Goal: Task Accomplishment & Management: Complete application form

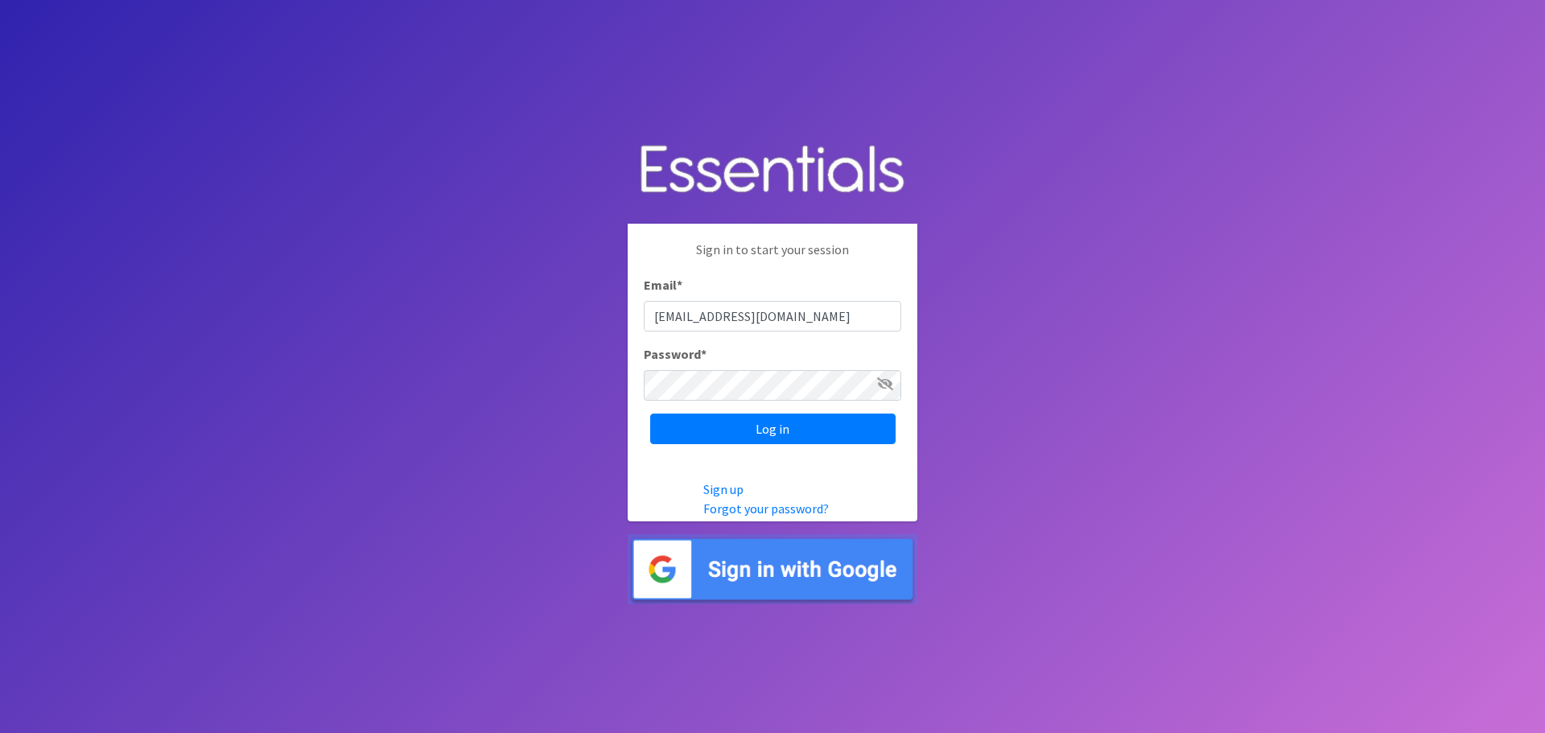
type input "[EMAIL_ADDRESS][DOMAIN_NAME]"
click at [650, 414] on input "Log in" at bounding box center [772, 429] width 245 height 31
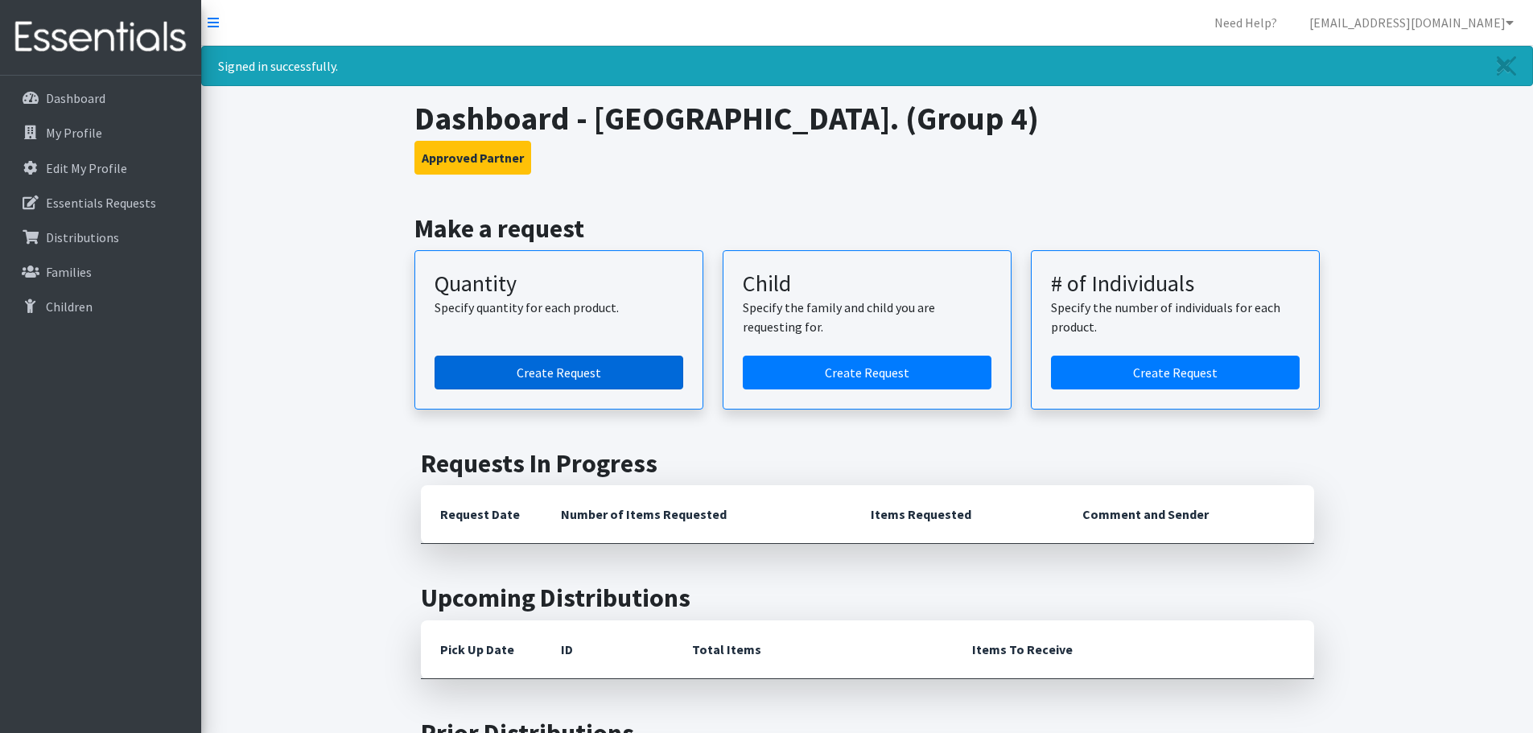
click at [560, 376] on link "Create Request" at bounding box center [559, 373] width 249 height 34
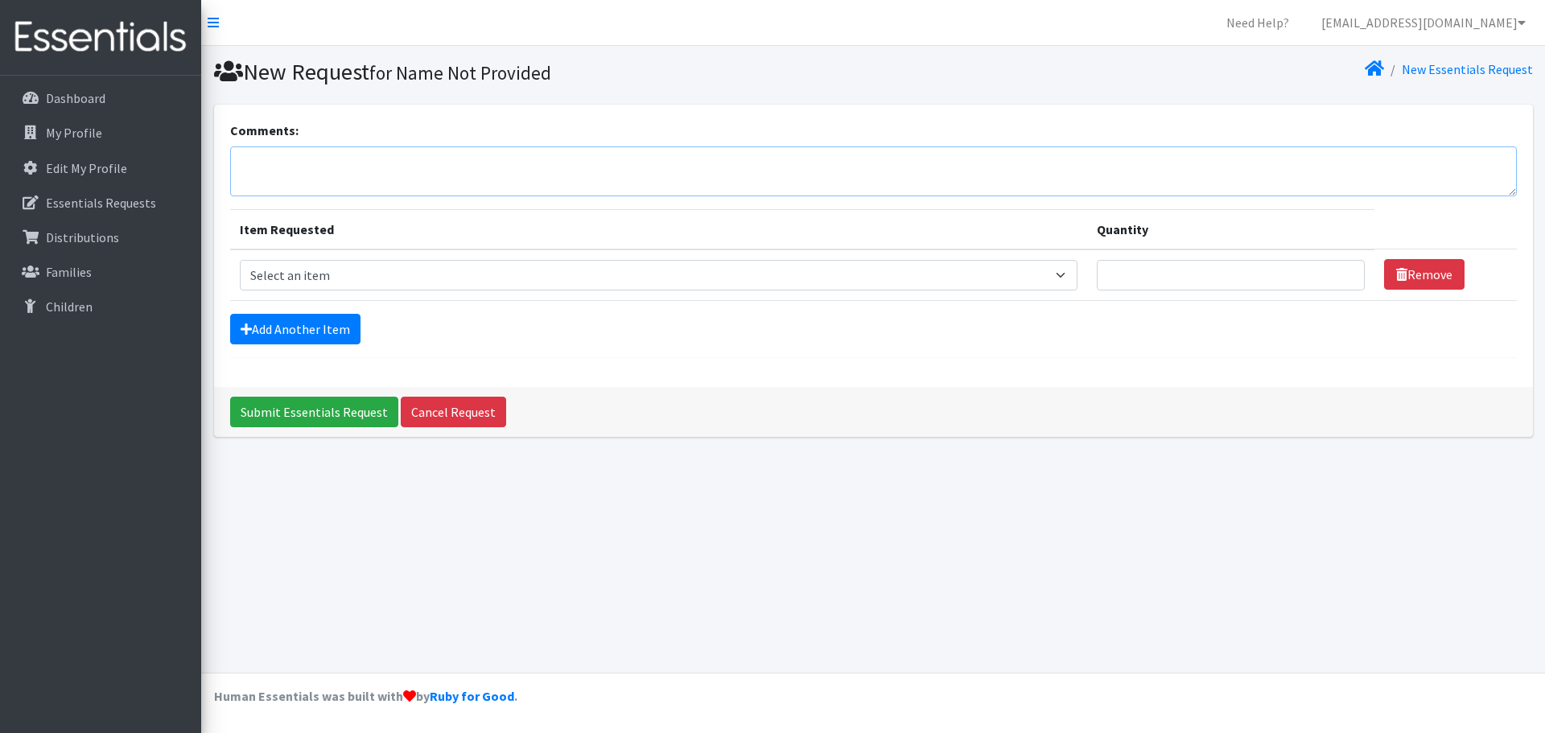
click at [304, 166] on textarea "Comments:" at bounding box center [873, 171] width 1287 height 50
type textarea "CL Diapers"
click at [272, 276] on select "Select an item Period Supplies: Mixed Kits (order by bag) Applicator-free tampo…" at bounding box center [659, 275] width 838 height 31
select select "1094"
click at [240, 260] on select "Select an item Period Supplies: Mixed Kits (order by bag) Applicator-free tampo…" at bounding box center [659, 275] width 838 height 31
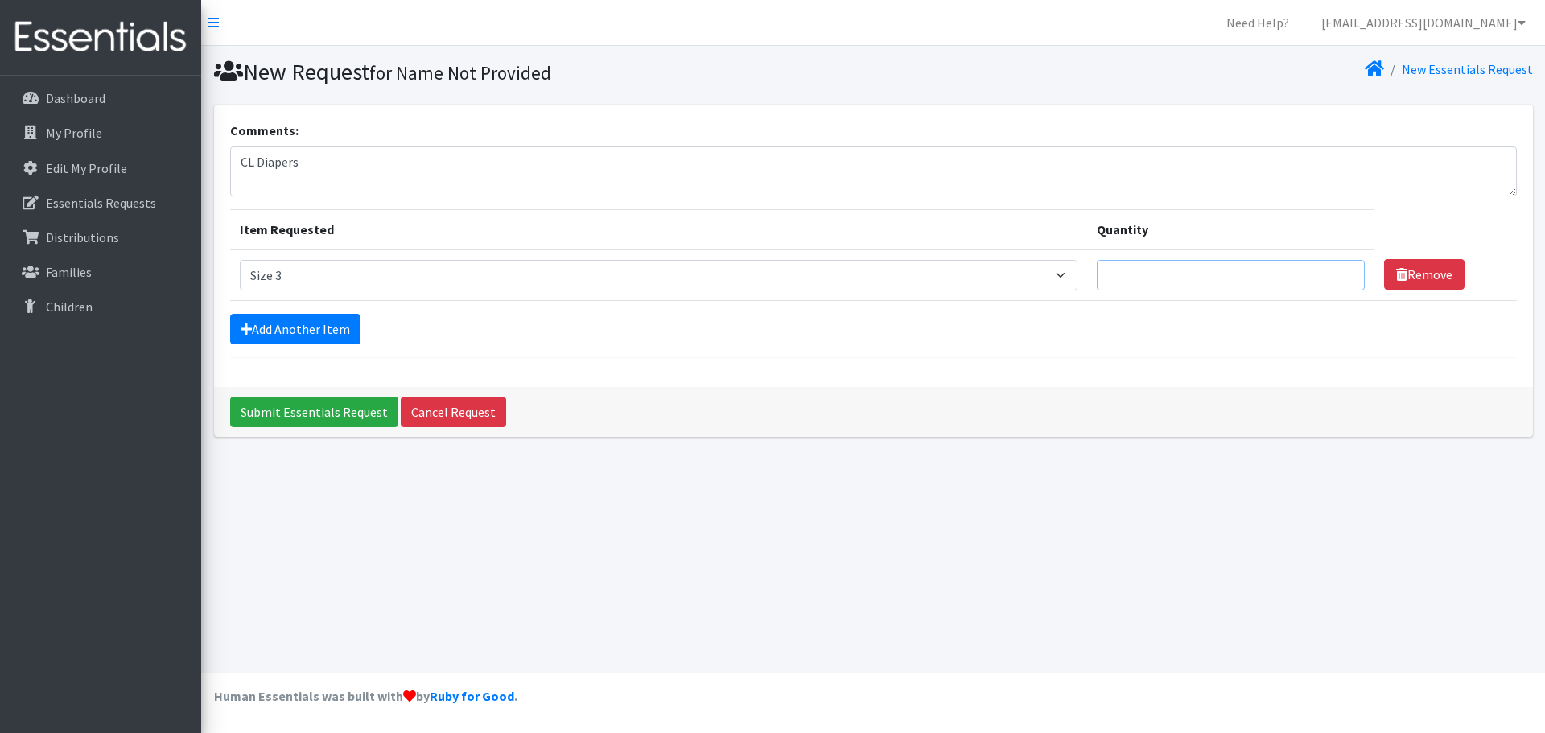
click at [1149, 265] on input "Quantity" at bounding box center [1231, 275] width 268 height 31
type input "375"
click at [257, 323] on link "Add Another Item" at bounding box center [295, 329] width 130 height 31
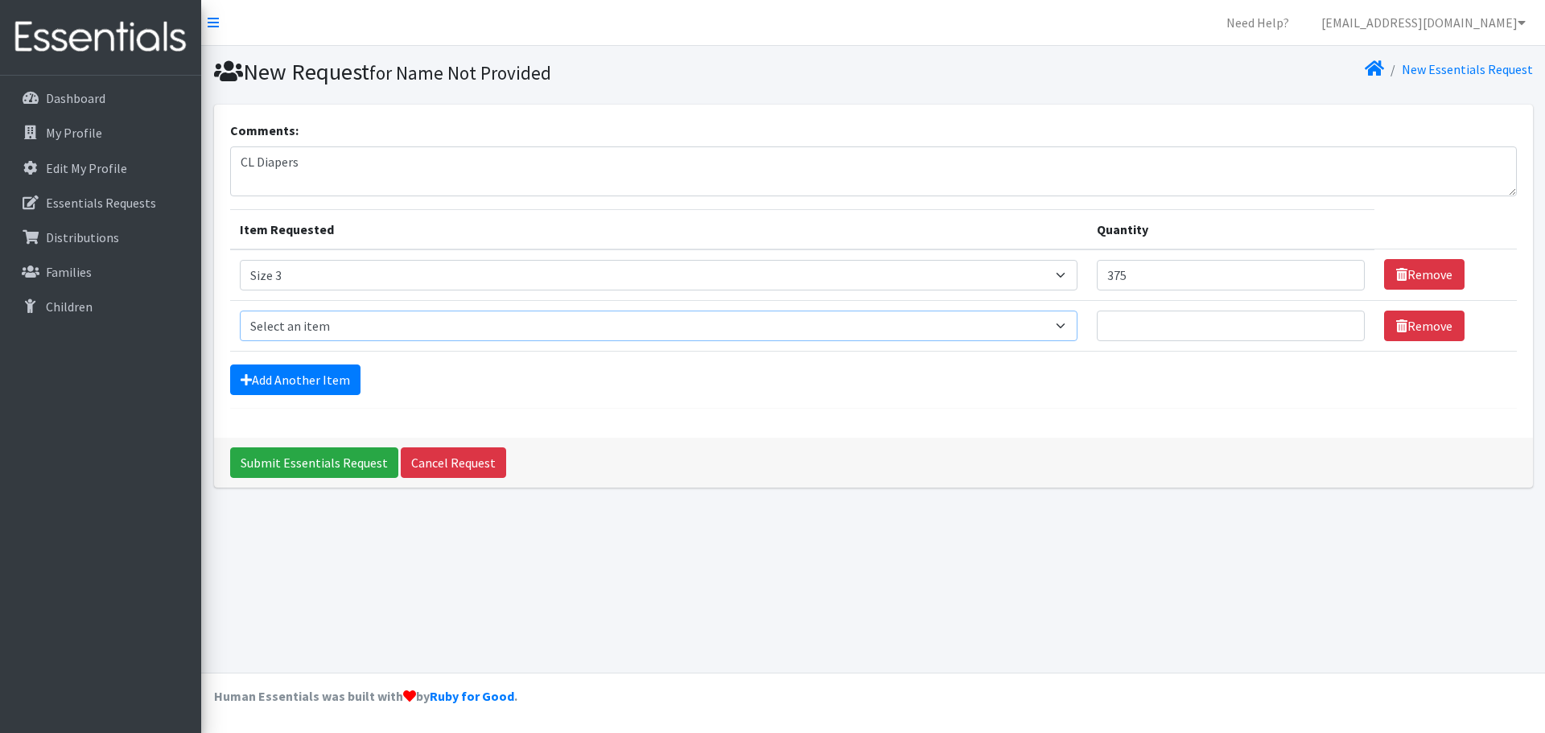
click at [299, 328] on select "Select an item Period Supplies: Mixed Kits (order by bag) Applicator-free tampo…" at bounding box center [659, 326] width 838 height 31
select select "1097"
click at [240, 311] on select "Select an item Period Supplies: Mixed Kits (order by bag) Applicator-free tampo…" at bounding box center [659, 326] width 838 height 31
click at [1160, 332] on input "Quantity" at bounding box center [1231, 326] width 268 height 31
type input "375"
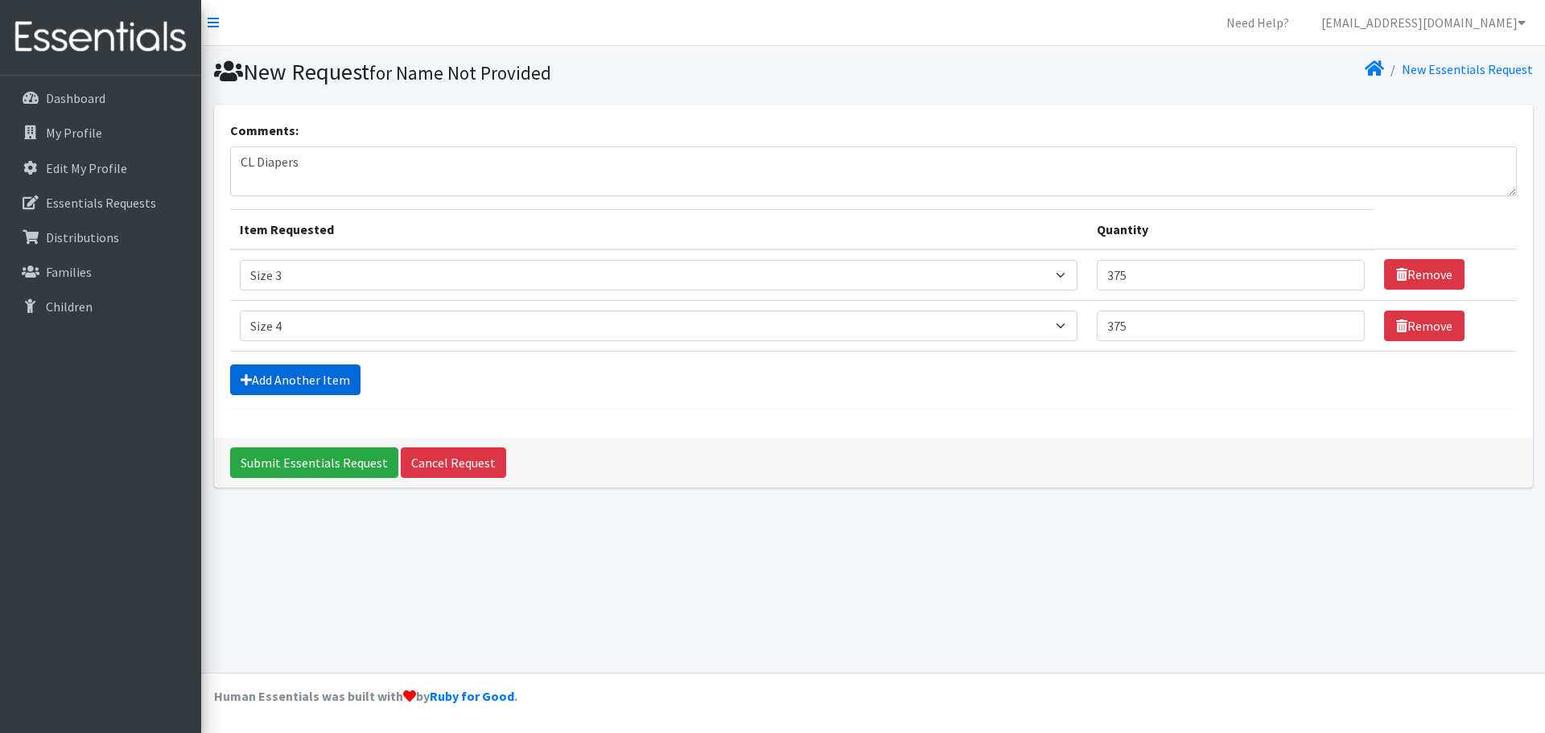
click at [321, 376] on link "Add Another Item" at bounding box center [295, 380] width 130 height 31
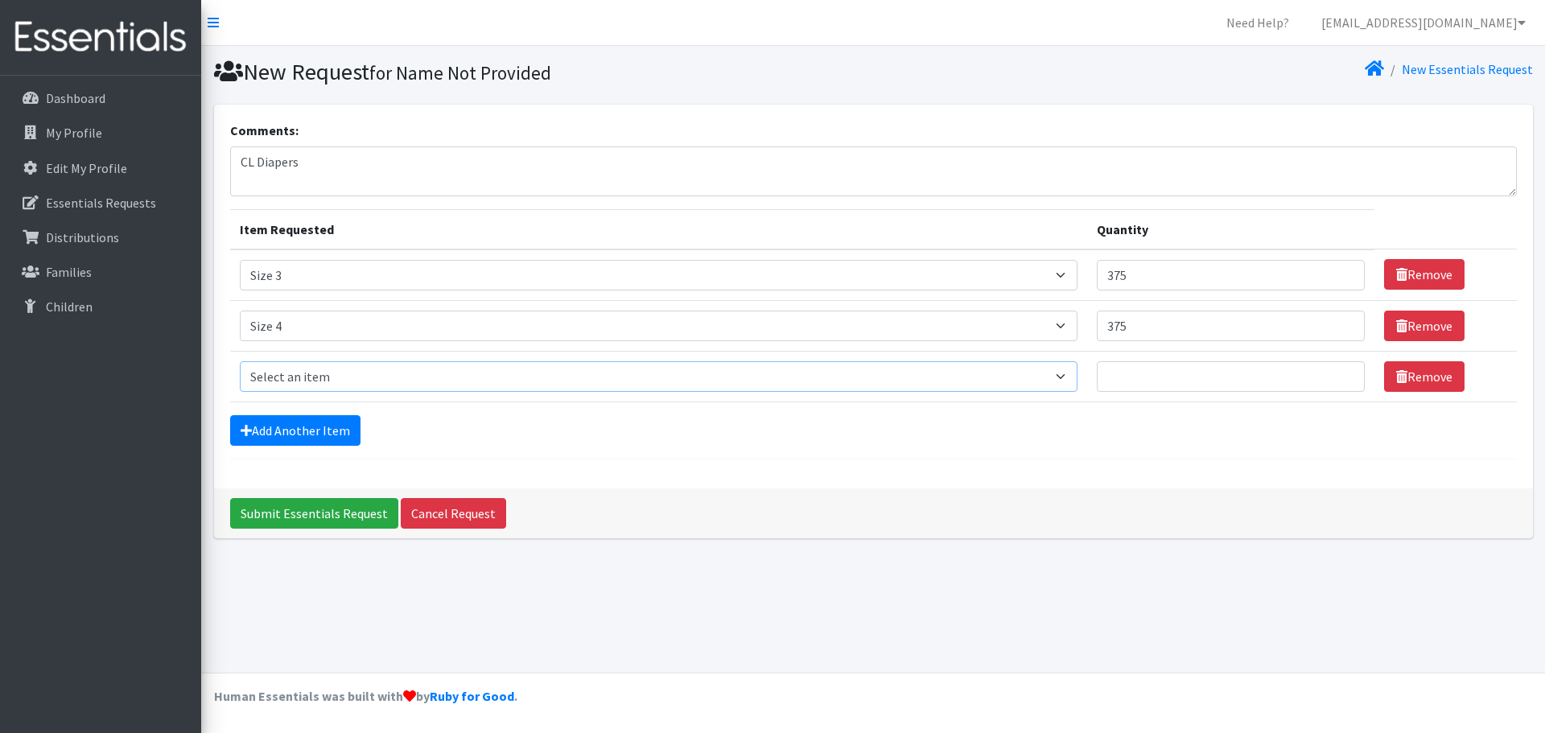
click at [318, 369] on select "Select an item Period Supplies: Mixed Kits (order by bag) Applicator-free tampo…" at bounding box center [659, 376] width 838 height 31
select select "1098"
click at [240, 361] on select "Select an item Period Supplies: Mixed Kits (order by bag) Applicator-free tampo…" at bounding box center [659, 376] width 838 height 31
click at [1190, 374] on input "Quantity" at bounding box center [1231, 376] width 268 height 31
type input "250"
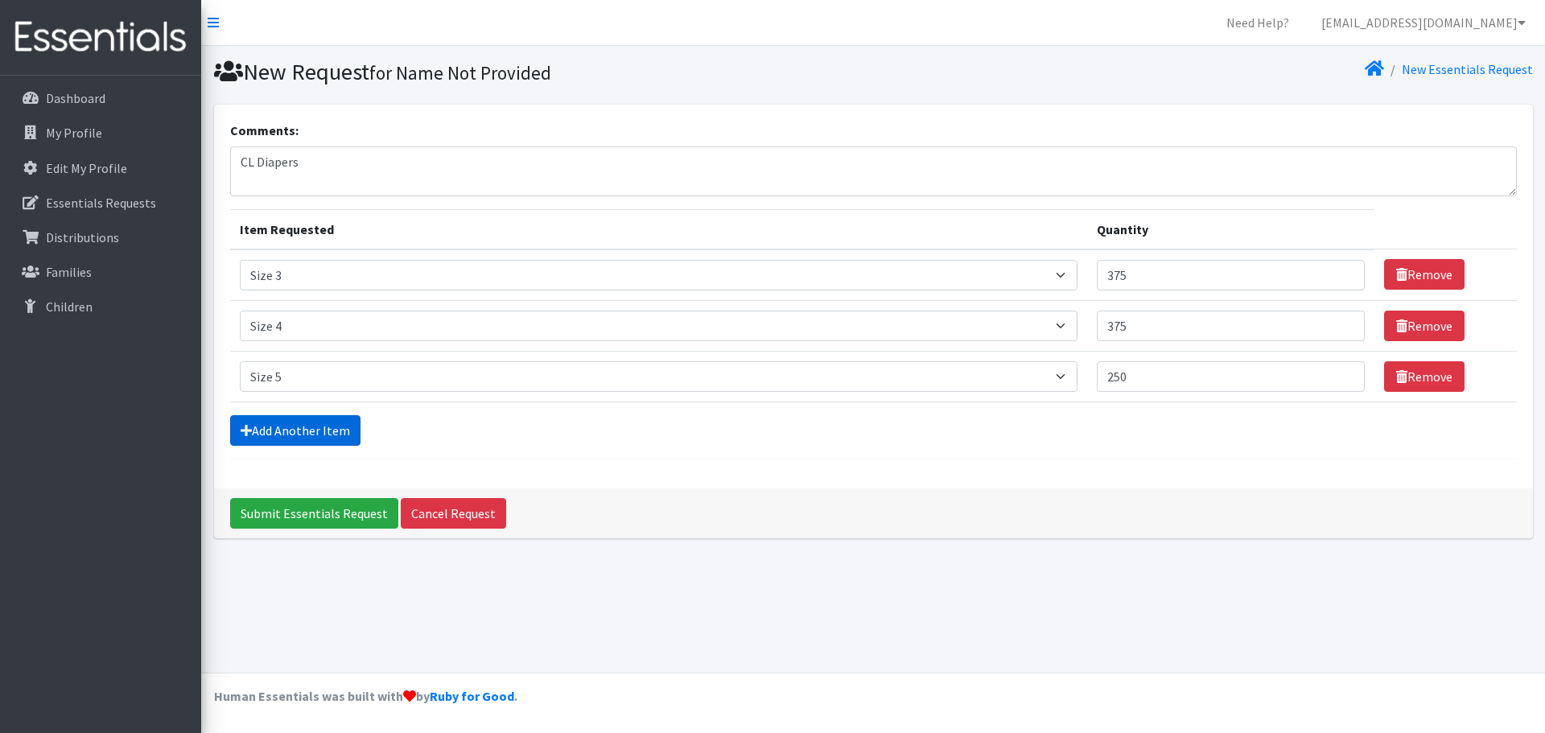
click at [328, 425] on link "Add Another Item" at bounding box center [295, 430] width 130 height 31
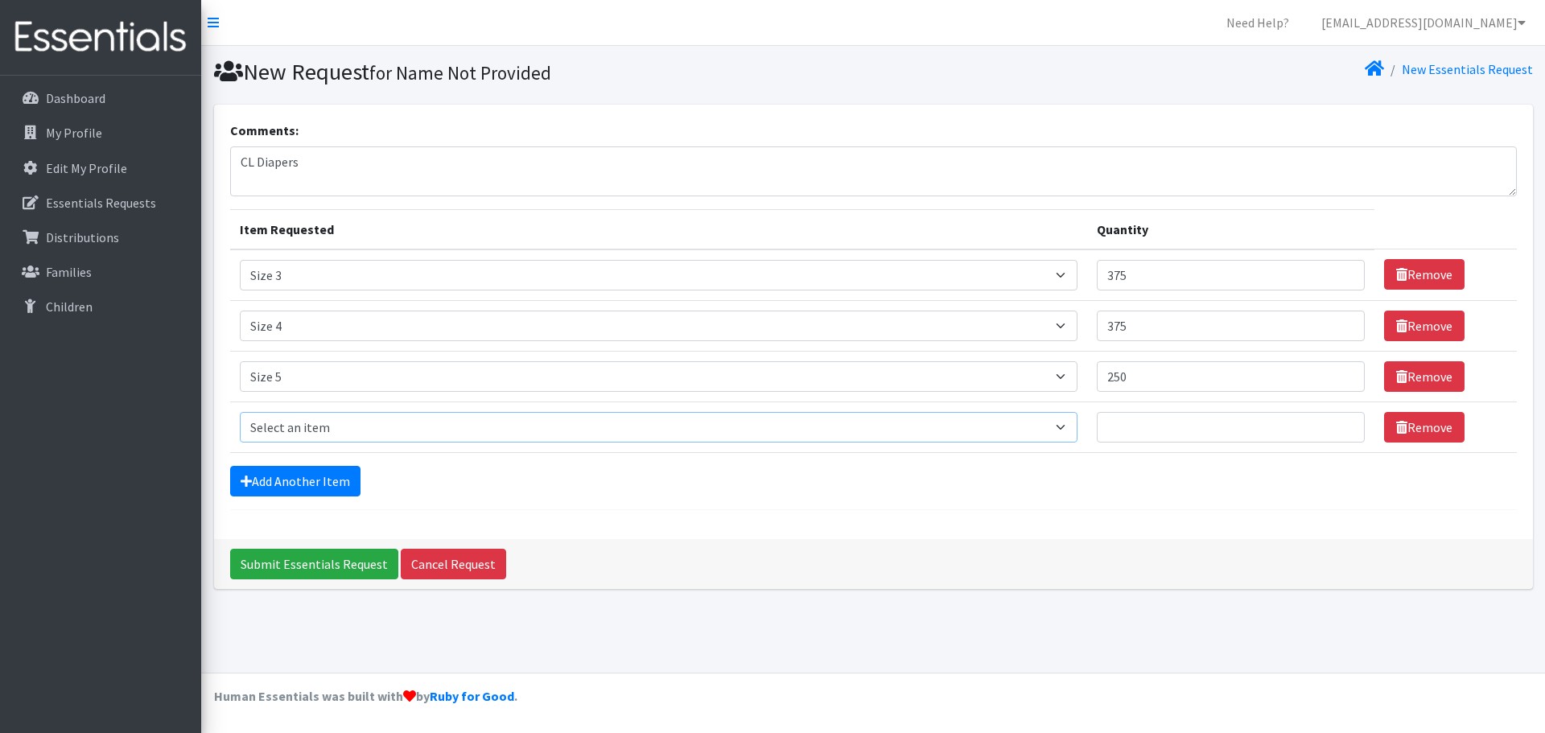
click at [323, 430] on select "Select an item Period Supplies: Mixed Kits (order by bag) Applicator-free tampo…" at bounding box center [659, 427] width 838 height 31
select select "1100"
click at [240, 412] on select "Select an item Period Supplies: Mixed Kits (order by bag) Applicator-free tampo…" at bounding box center [659, 427] width 838 height 31
click at [1205, 429] on input "Quantity" at bounding box center [1231, 427] width 268 height 31
type input "250"
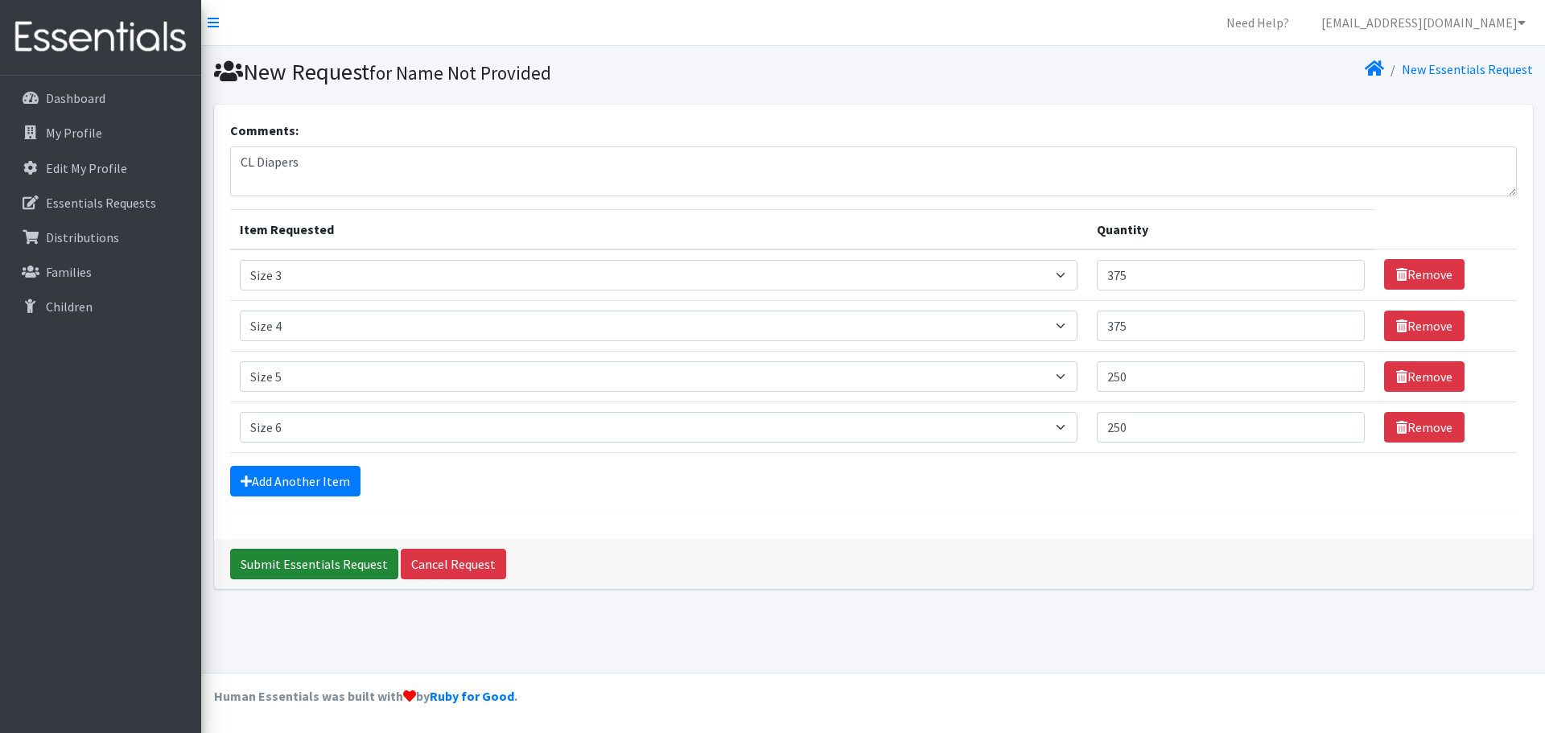
click at [309, 568] on input "Submit Essentials Request" at bounding box center [314, 564] width 168 height 31
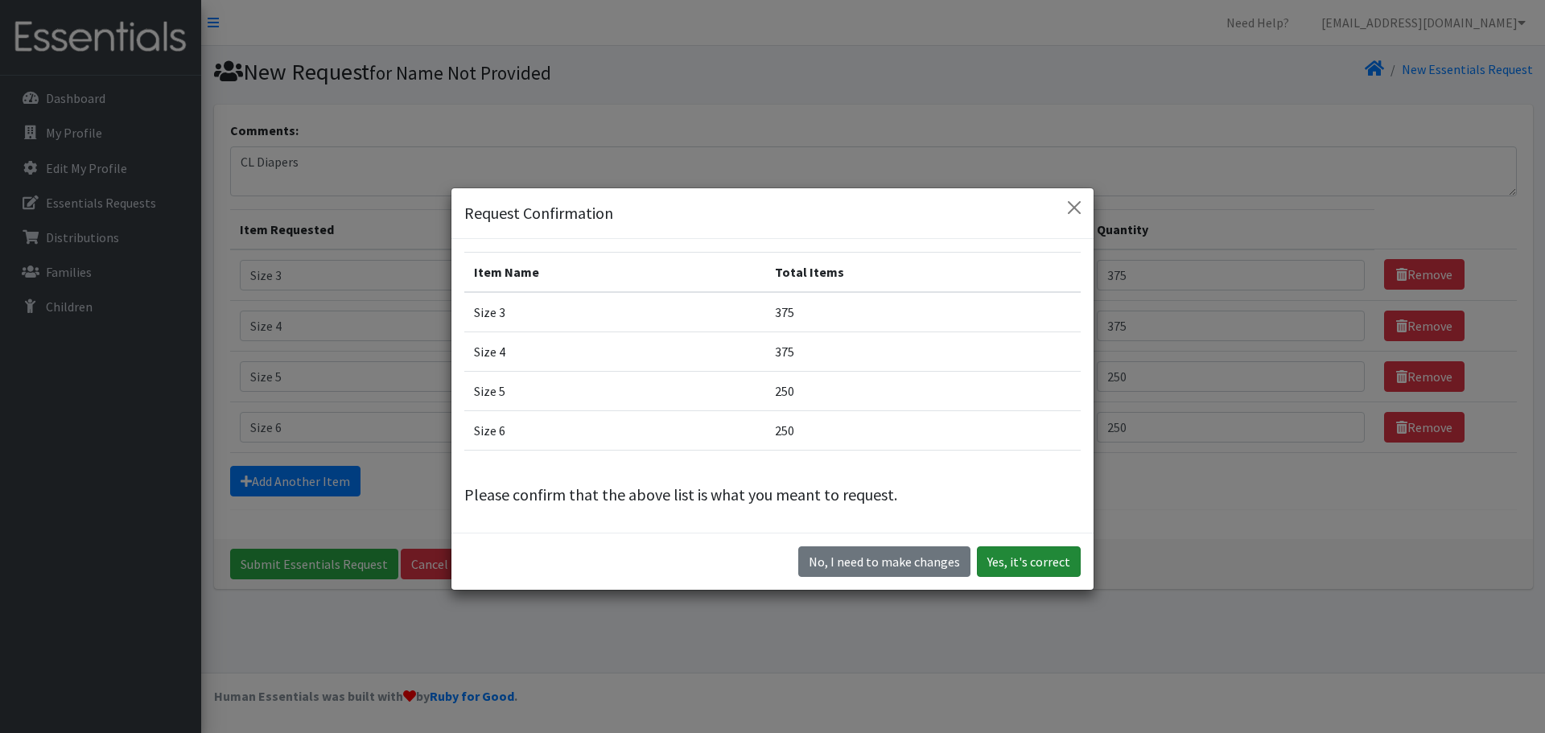
click at [1014, 562] on button "Yes, it's correct" at bounding box center [1029, 562] width 104 height 31
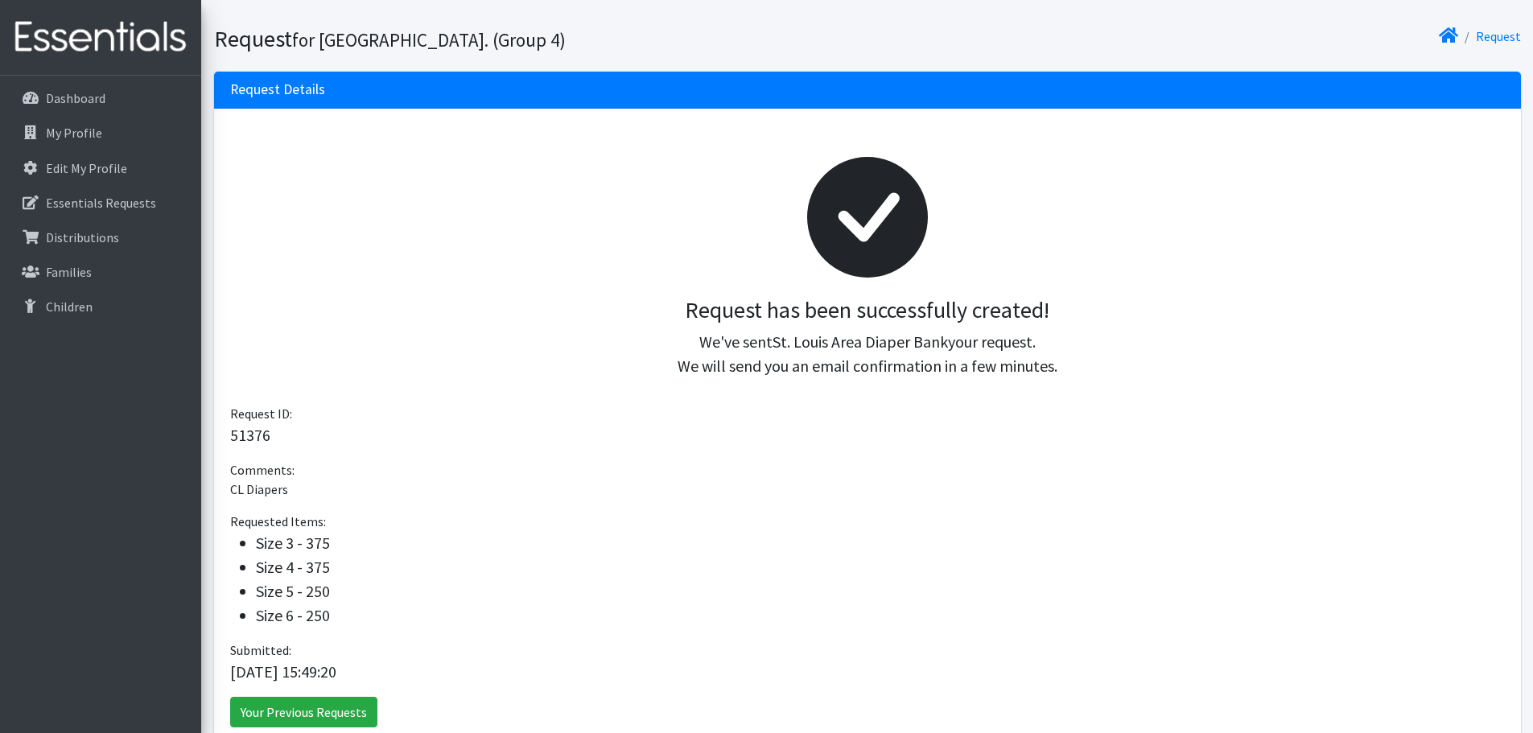
scroll to position [183, 0]
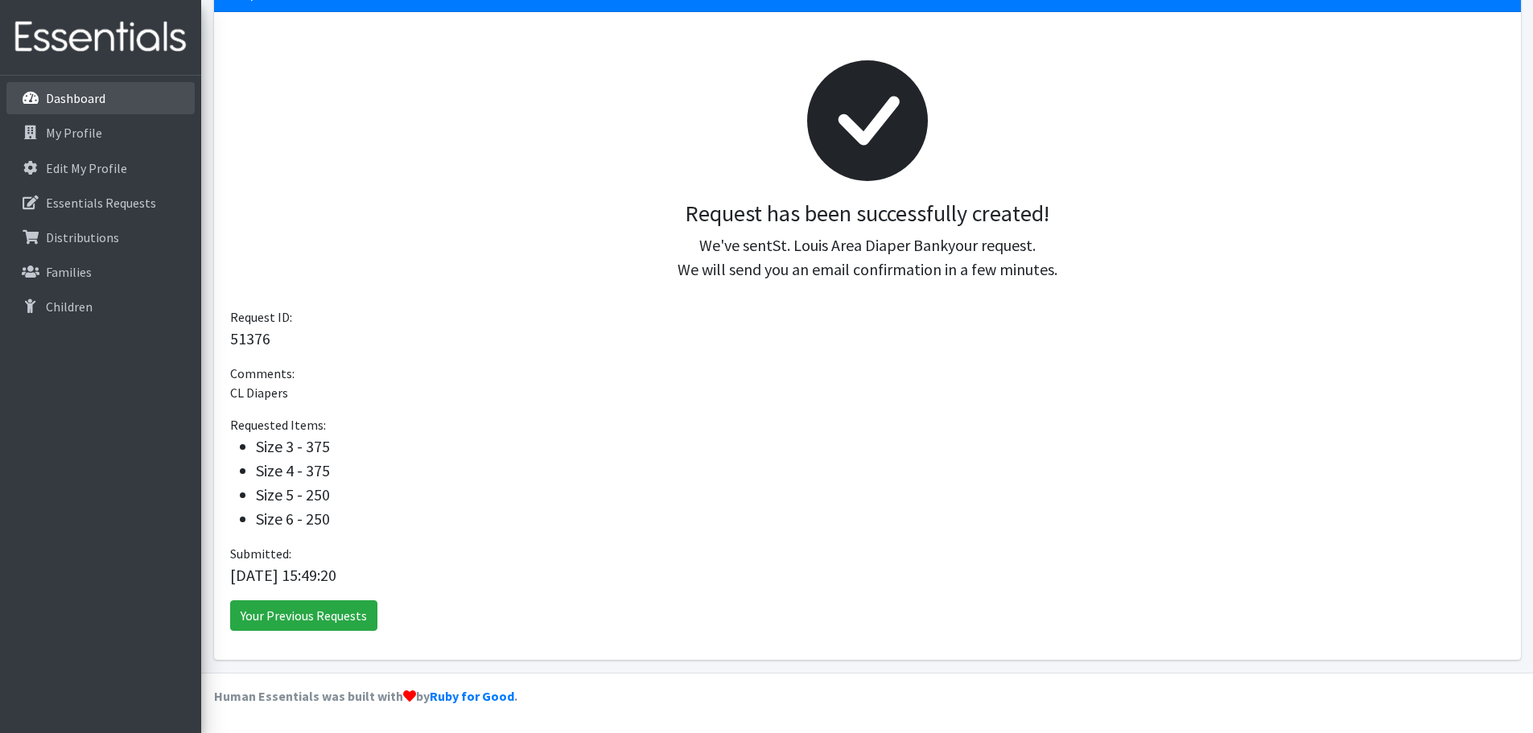
click at [115, 100] on link "Dashboard" at bounding box center [100, 98] width 188 height 32
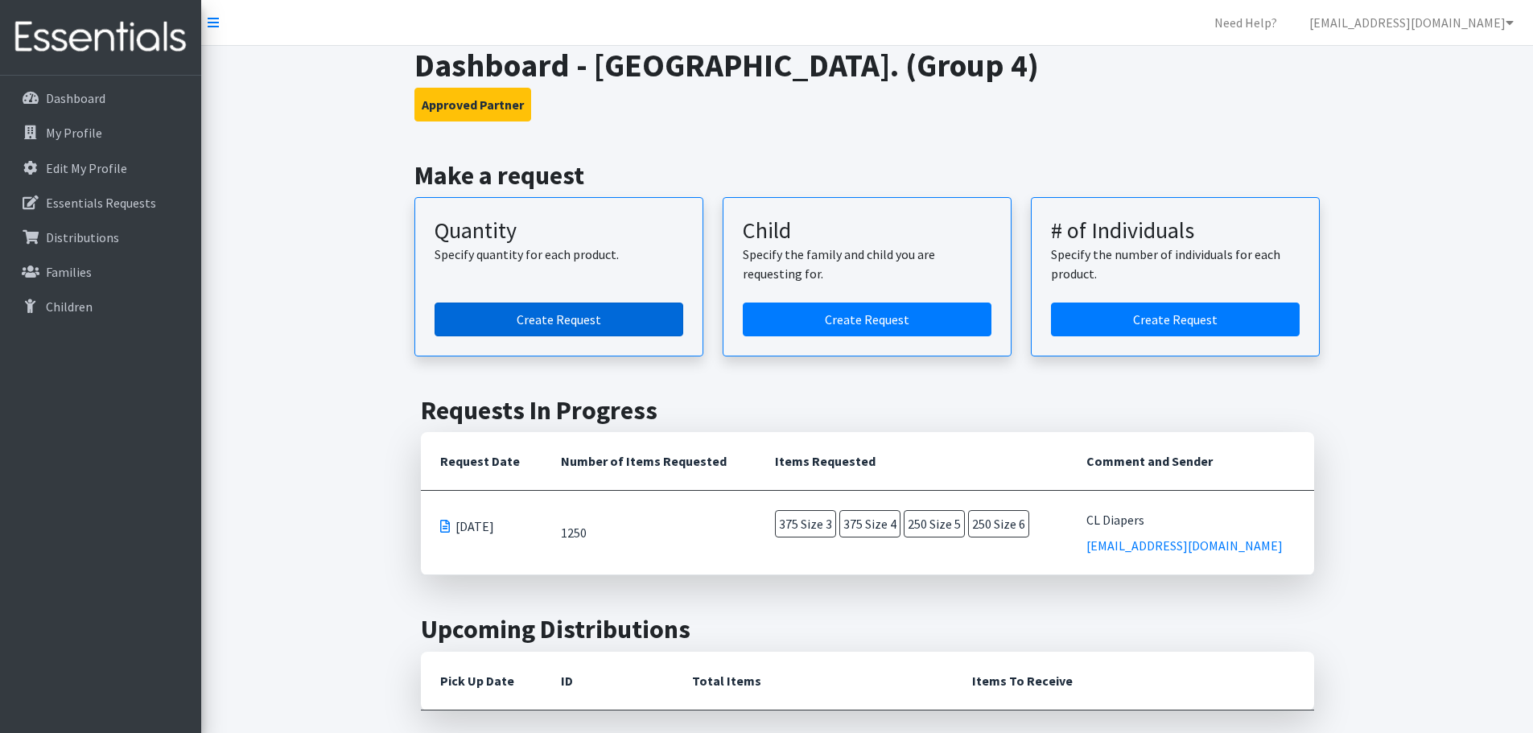
click at [570, 331] on link "Create Request" at bounding box center [559, 320] width 249 height 34
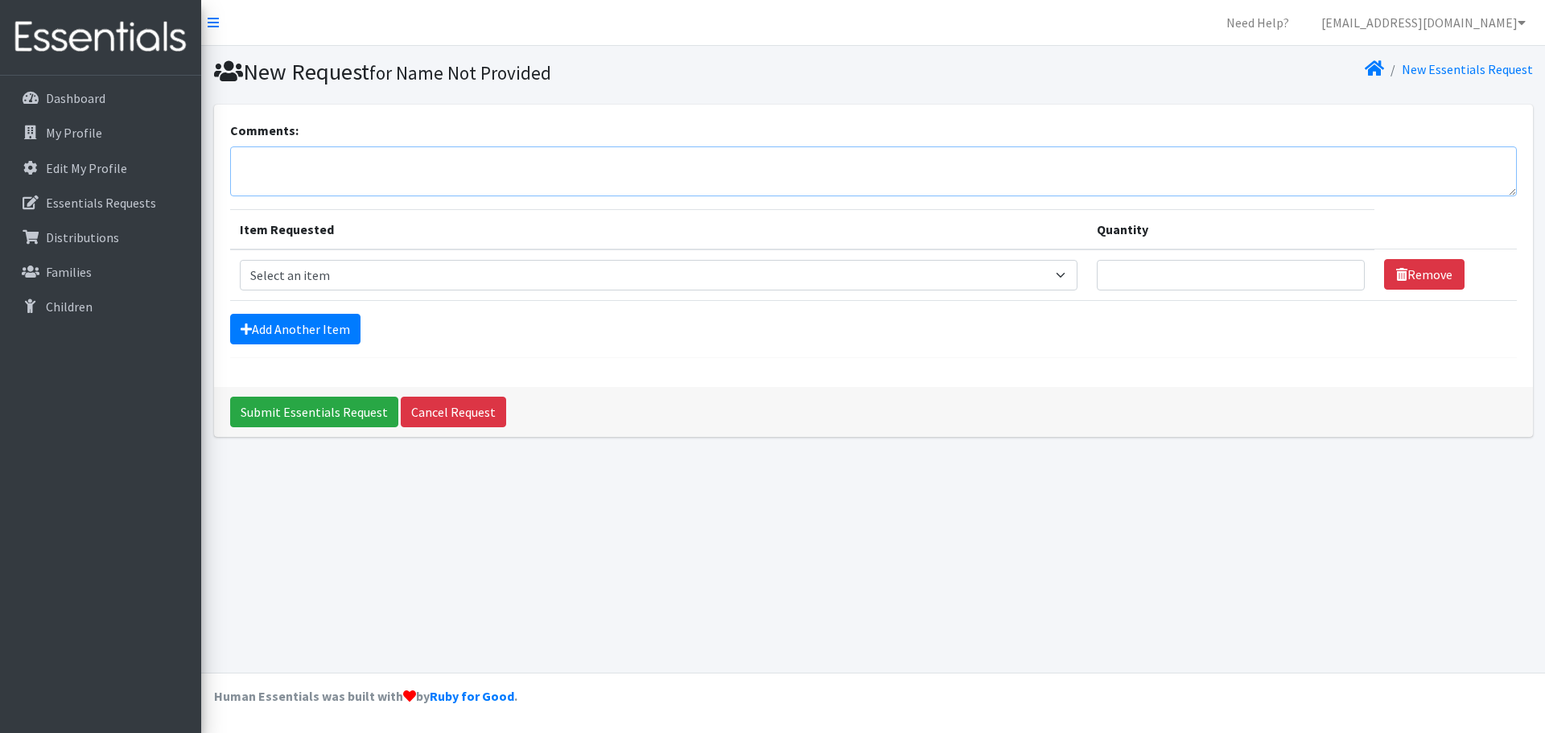
click at [477, 163] on textarea "Comments:" at bounding box center [873, 171] width 1287 height 50
type textarea "WA Diapers"
click at [283, 272] on select "Select an item Period Supplies: Mixed Kits (order by bag) Applicator-free tampo…" at bounding box center [659, 275] width 838 height 31
click at [240, 260] on select "Select an item Period Supplies: Mixed Kits (order by bag) Applicator-free tampo…" at bounding box center [659, 275] width 838 height 31
click at [352, 272] on select "Select an item Period Supplies: Mixed Kits (order by bag) Applicator-free tampo…" at bounding box center [659, 275] width 838 height 31
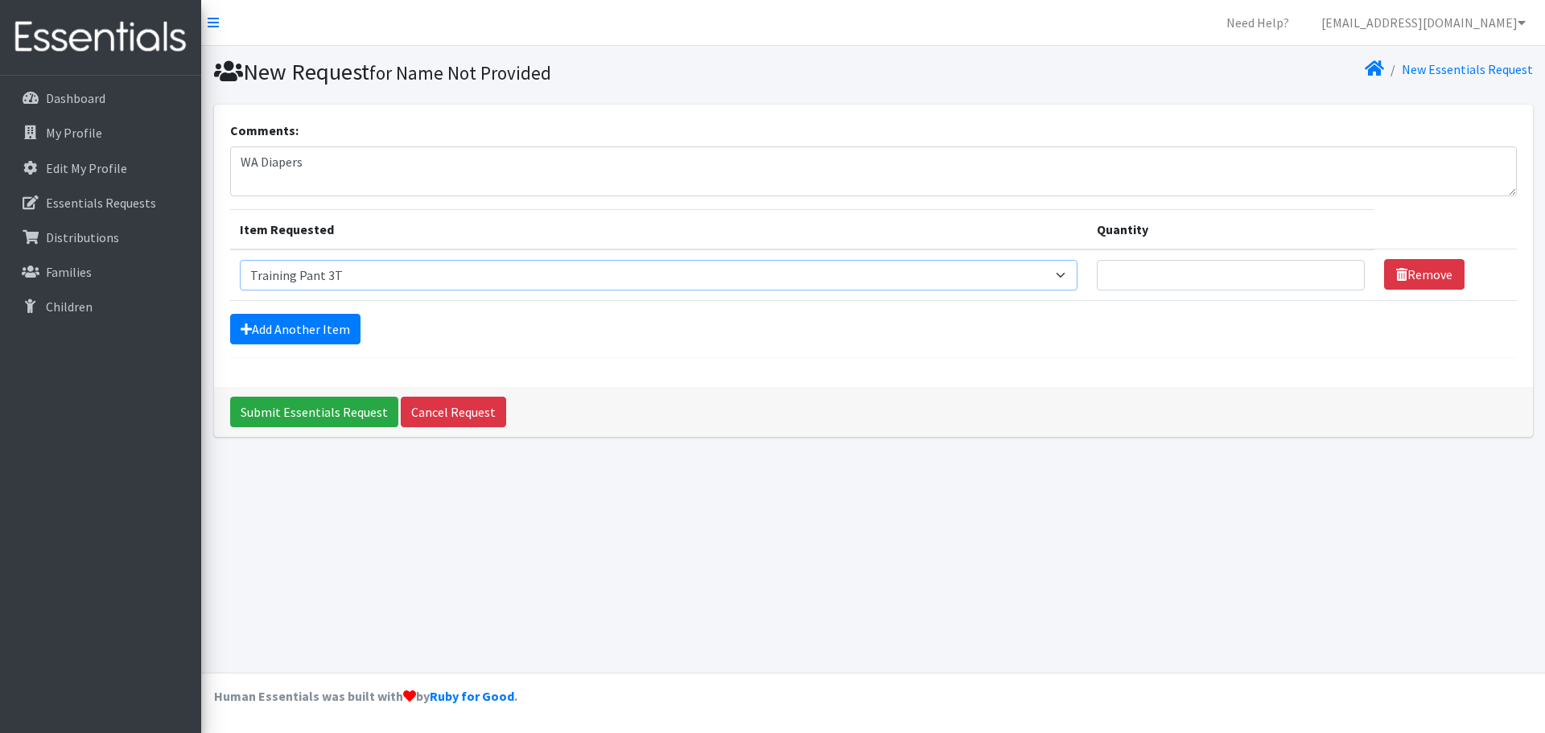
select select "1105"
click at [240, 260] on select "Select an item Period Supplies: Mixed Kits (order by bag) Applicator-free tampo…" at bounding box center [659, 275] width 838 height 31
click at [1179, 266] on input "Quantity" at bounding box center [1231, 275] width 268 height 31
type input "200"
click at [266, 322] on link "Add Another Item" at bounding box center [295, 329] width 130 height 31
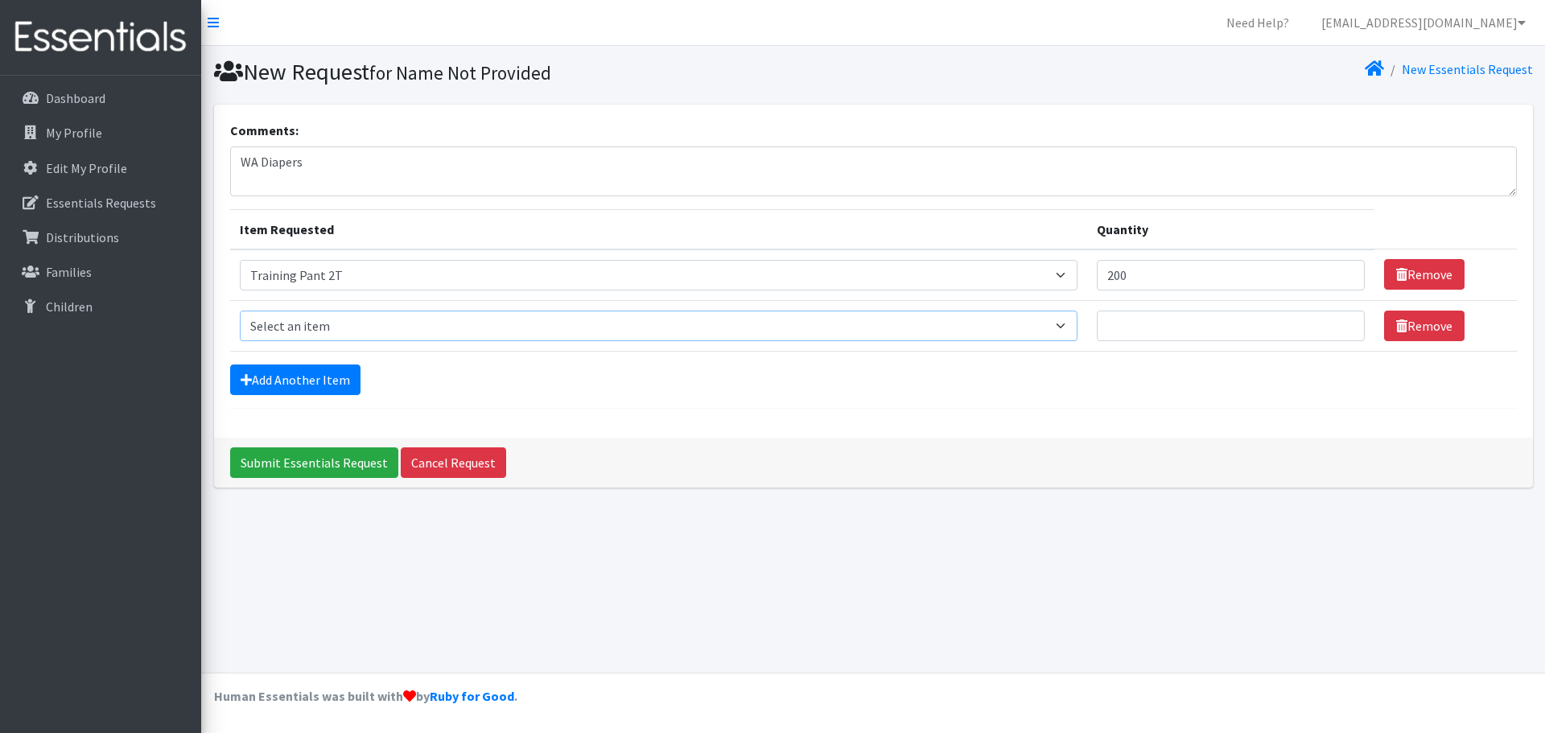
click at [298, 321] on select "Select an item Period Supplies: Mixed Kits (order by bag) Applicator-free tampo…" at bounding box center [659, 326] width 838 height 31
select select "1107"
click at [240, 311] on select "Select an item Period Supplies: Mixed Kits (order by bag) Applicator-free tampo…" at bounding box center [659, 326] width 838 height 31
click at [1216, 327] on input "Quantity" at bounding box center [1231, 326] width 268 height 31
type input "200"
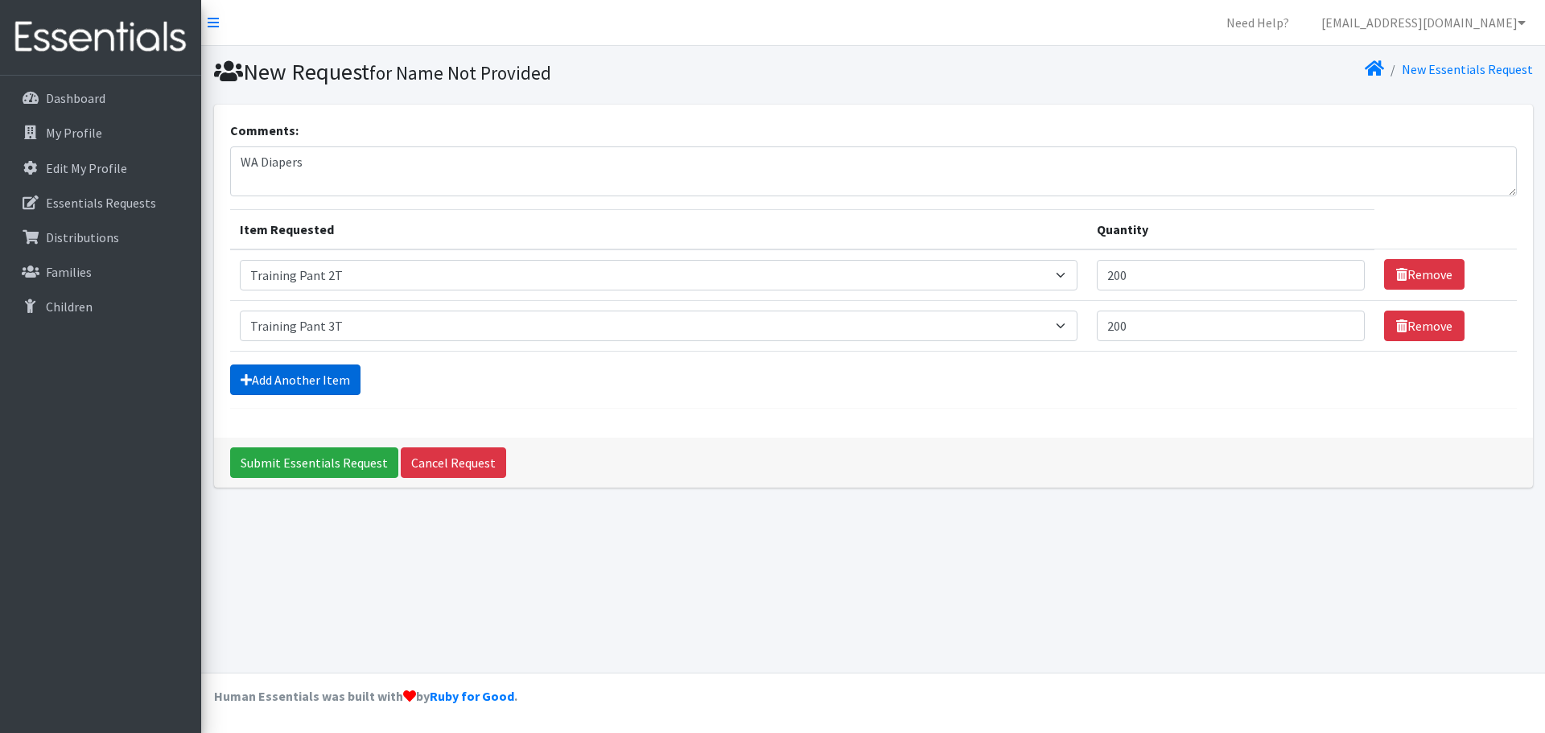
click at [321, 373] on link "Add Another Item" at bounding box center [295, 380] width 130 height 31
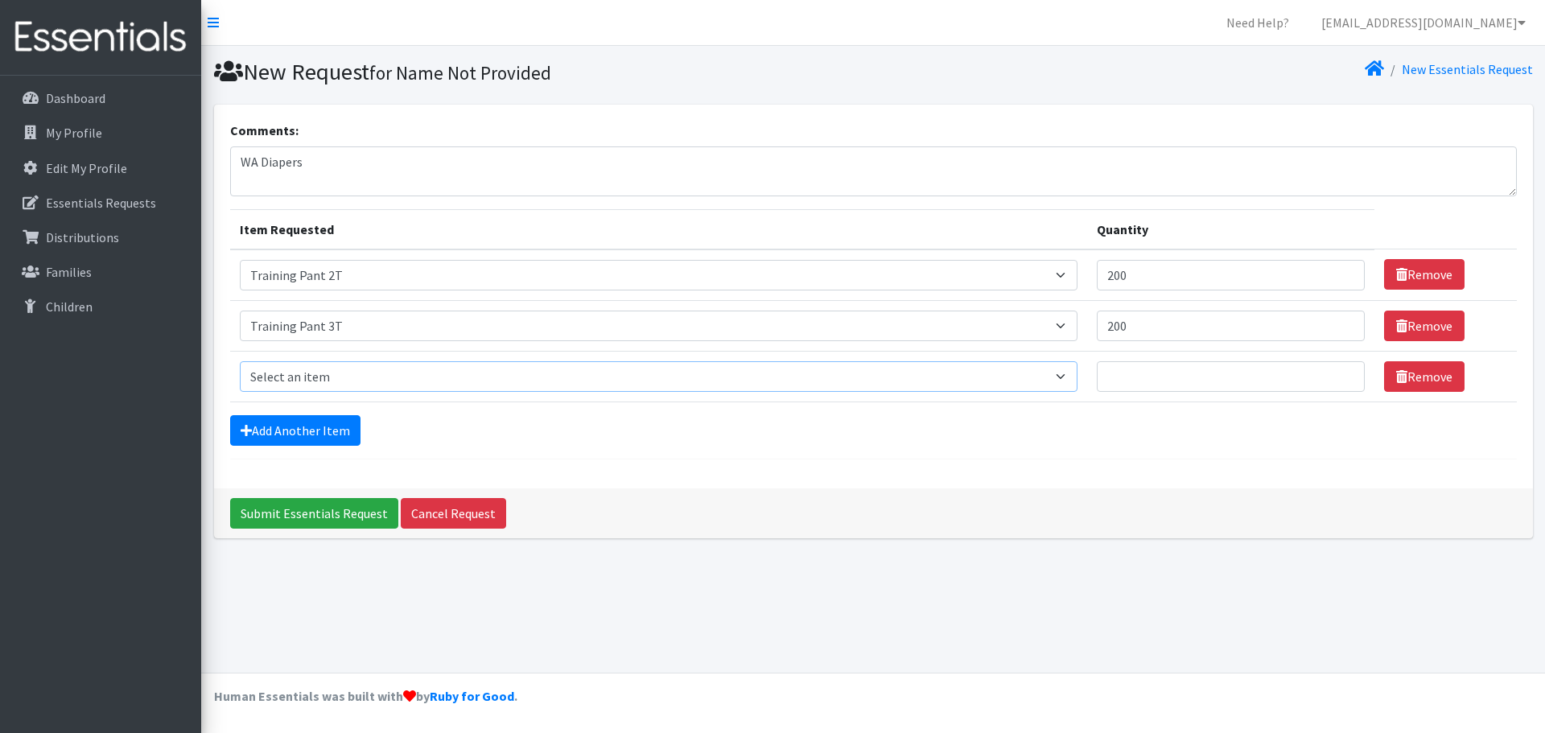
click at [321, 375] on select "Select an item Period Supplies: Mixed Kits (order by bag) Applicator-free tampo…" at bounding box center [659, 376] width 838 height 31
select select "1093"
click at [240, 361] on select "Select an item Period Supplies: Mixed Kits (order by bag) Applicator-free tampo…" at bounding box center [659, 376] width 838 height 31
click at [1197, 373] on input "Quantity" at bounding box center [1231, 376] width 268 height 31
type input "200"
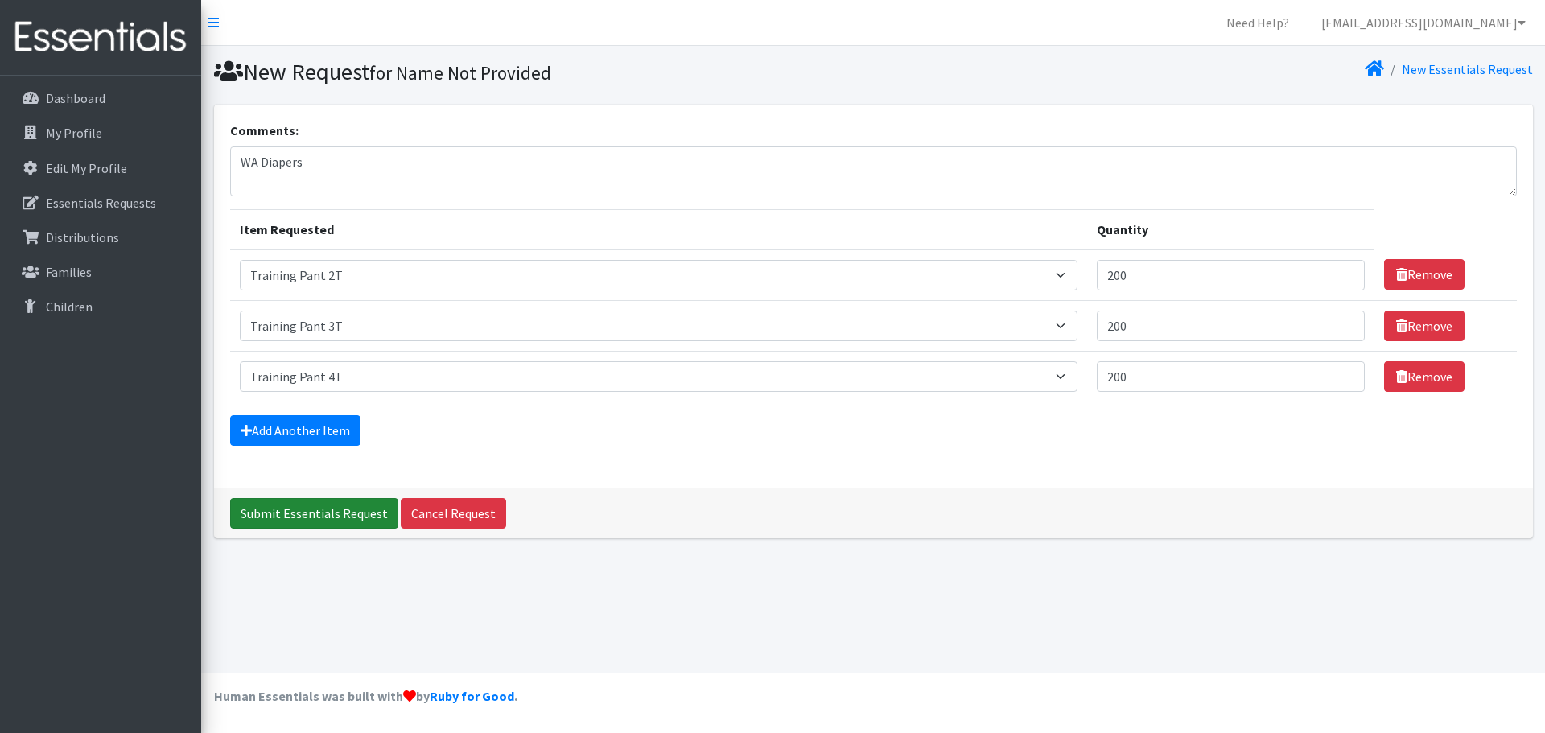
click at [297, 518] on input "Submit Essentials Request" at bounding box center [314, 513] width 168 height 31
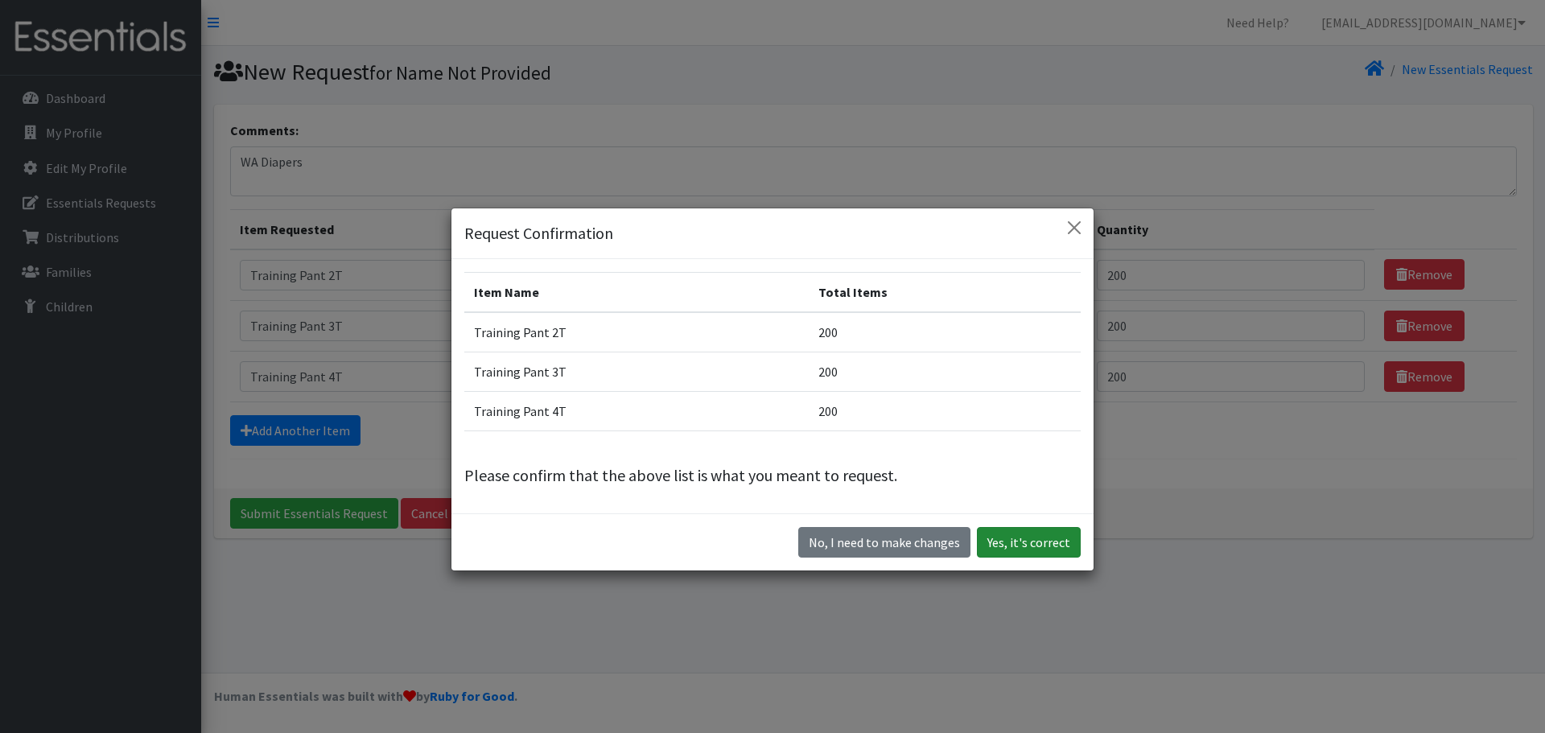
click at [1035, 544] on button "Yes, it's correct" at bounding box center [1029, 542] width 104 height 31
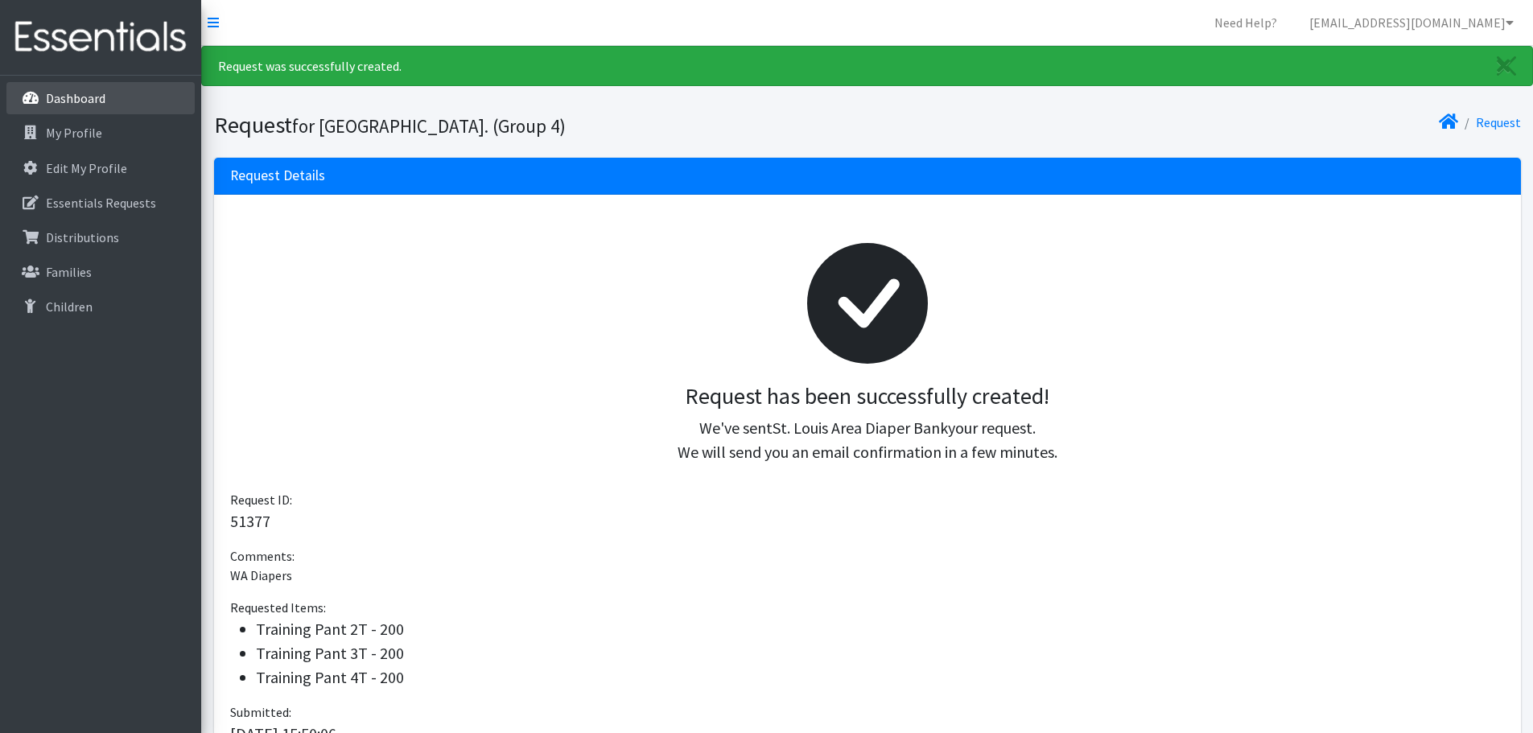
click at [101, 89] on link "Dashboard" at bounding box center [100, 98] width 188 height 32
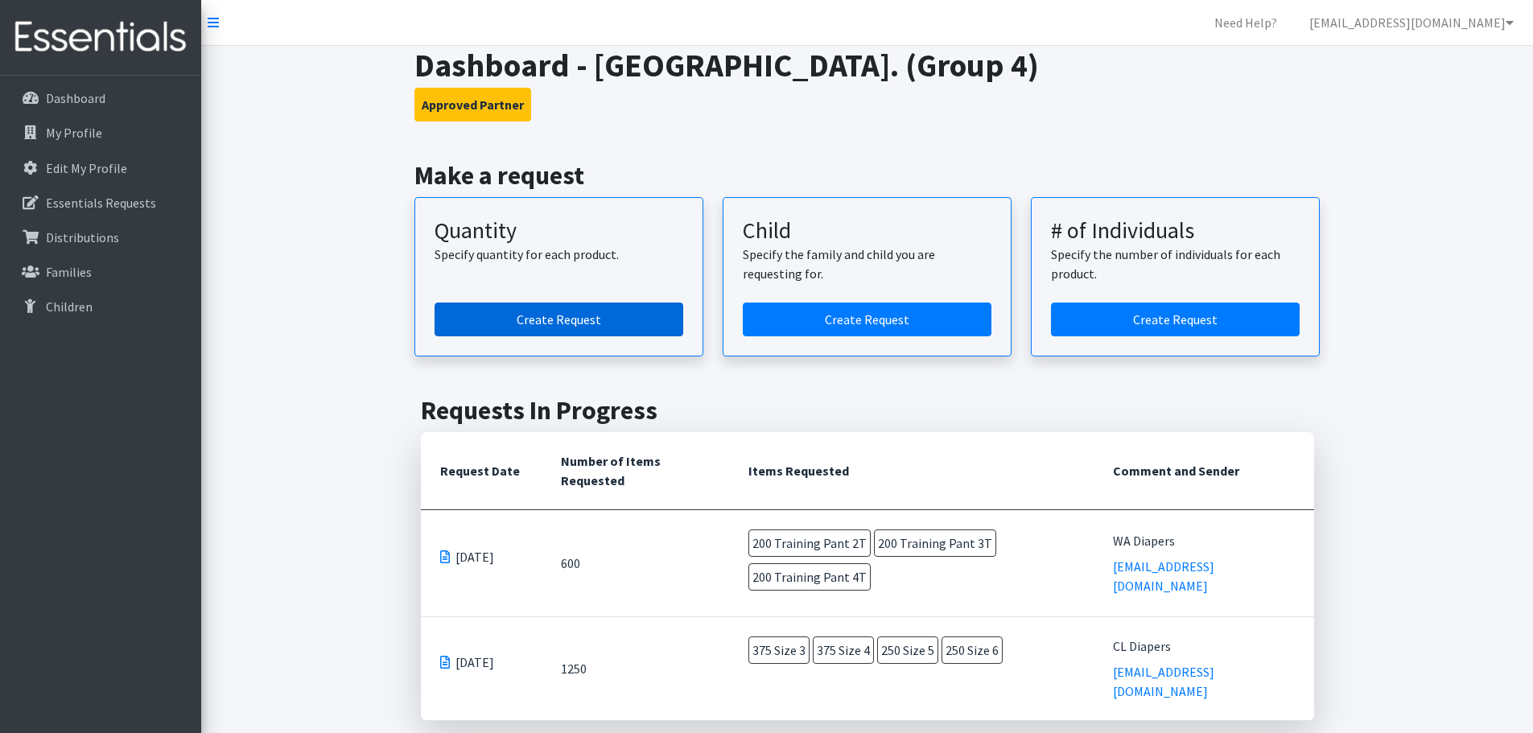
click at [516, 330] on link "Create Request" at bounding box center [559, 320] width 249 height 34
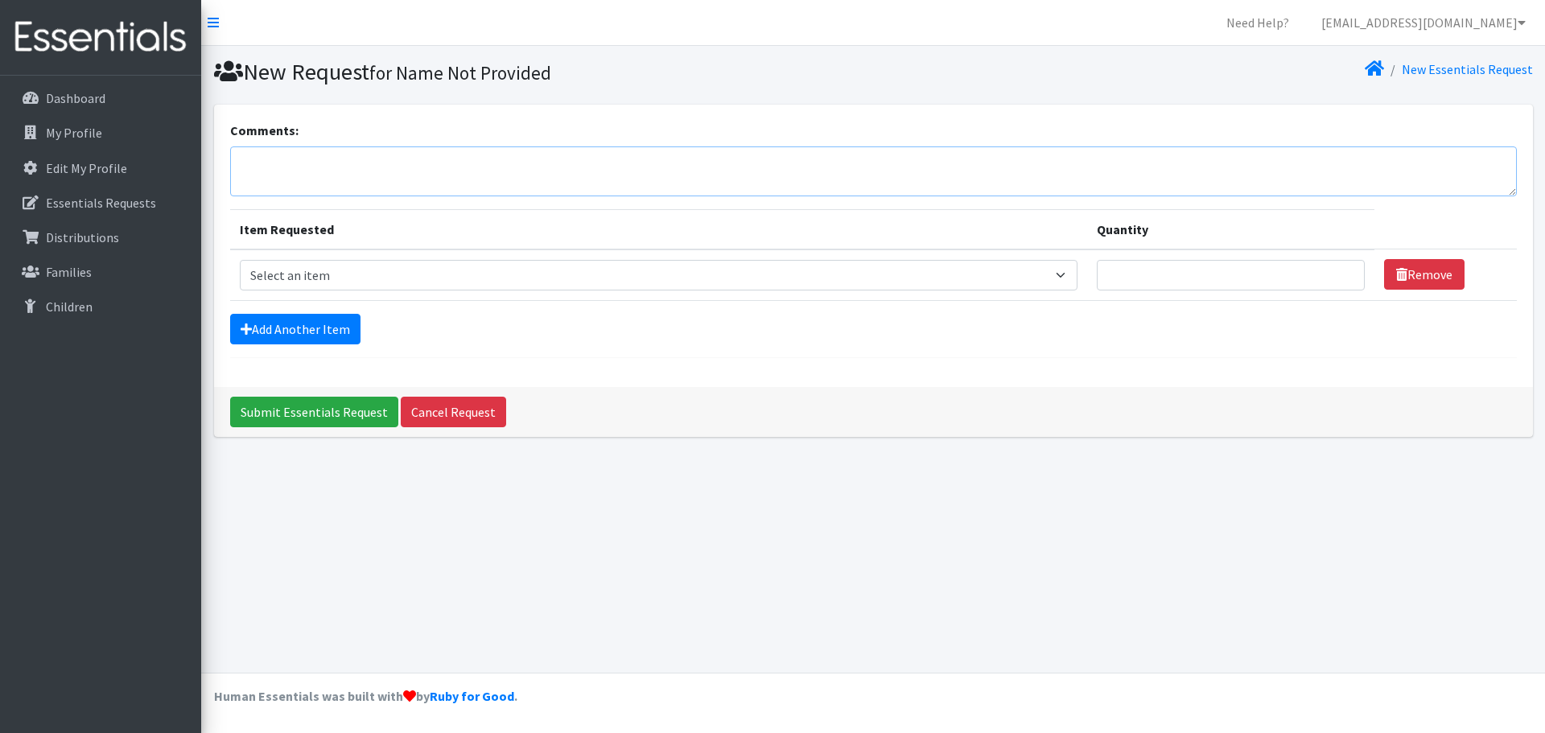
click at [278, 173] on textarea "Comments:" at bounding box center [873, 171] width 1287 height 50
type textarea "CP Diapers"
click at [289, 276] on select "Select an item Period Supplies: Mixed Kits (order by bag) Applicator-free tampo…" at bounding box center [659, 275] width 838 height 31
select select "1093"
click at [240, 260] on select "Select an item Period Supplies: Mixed Kits (order by bag) Applicator-free tampo…" at bounding box center [659, 275] width 838 height 31
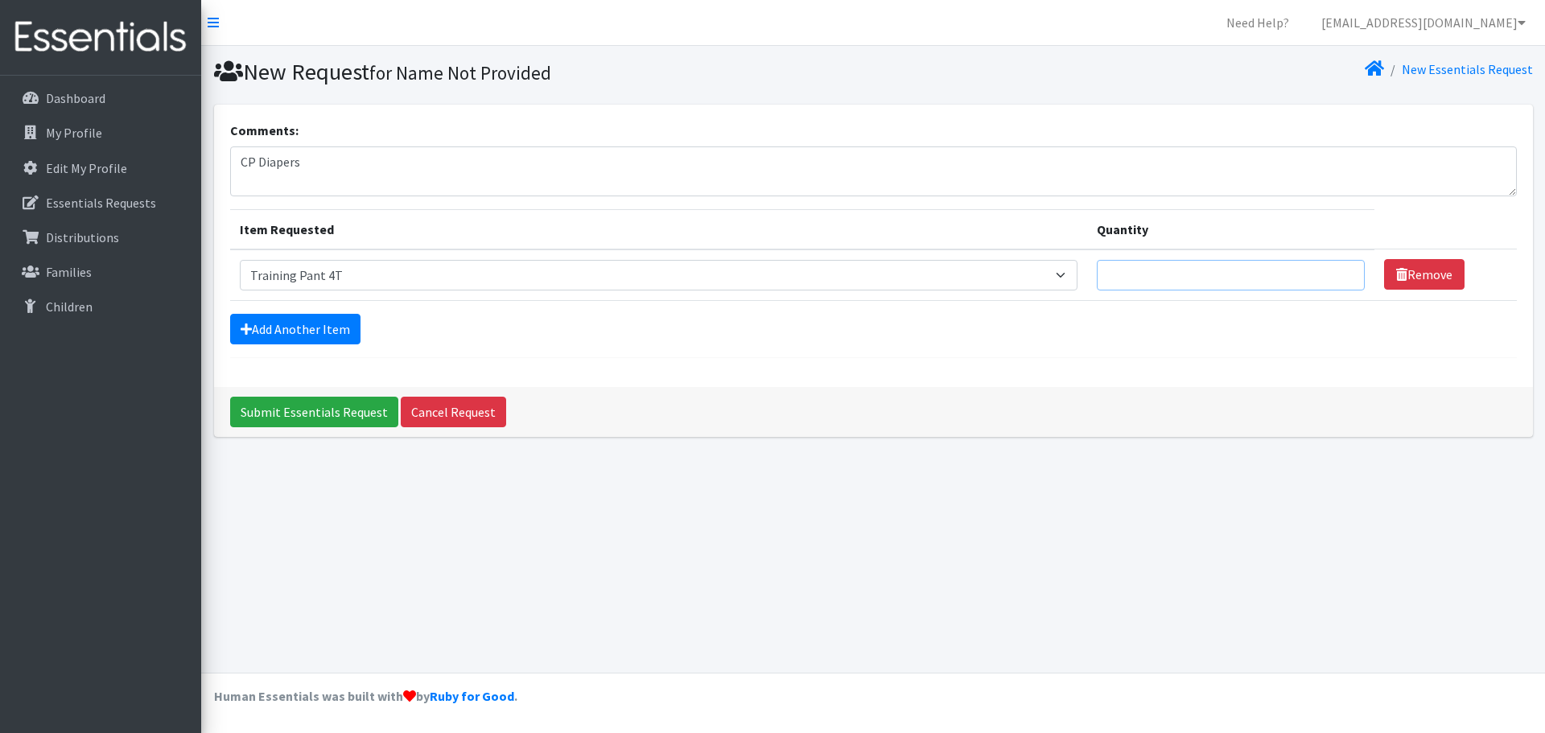
click at [1168, 279] on input "Quantity" at bounding box center [1231, 275] width 268 height 31
type input "100"
click at [316, 408] on input "Submit Essentials Request" at bounding box center [314, 412] width 168 height 31
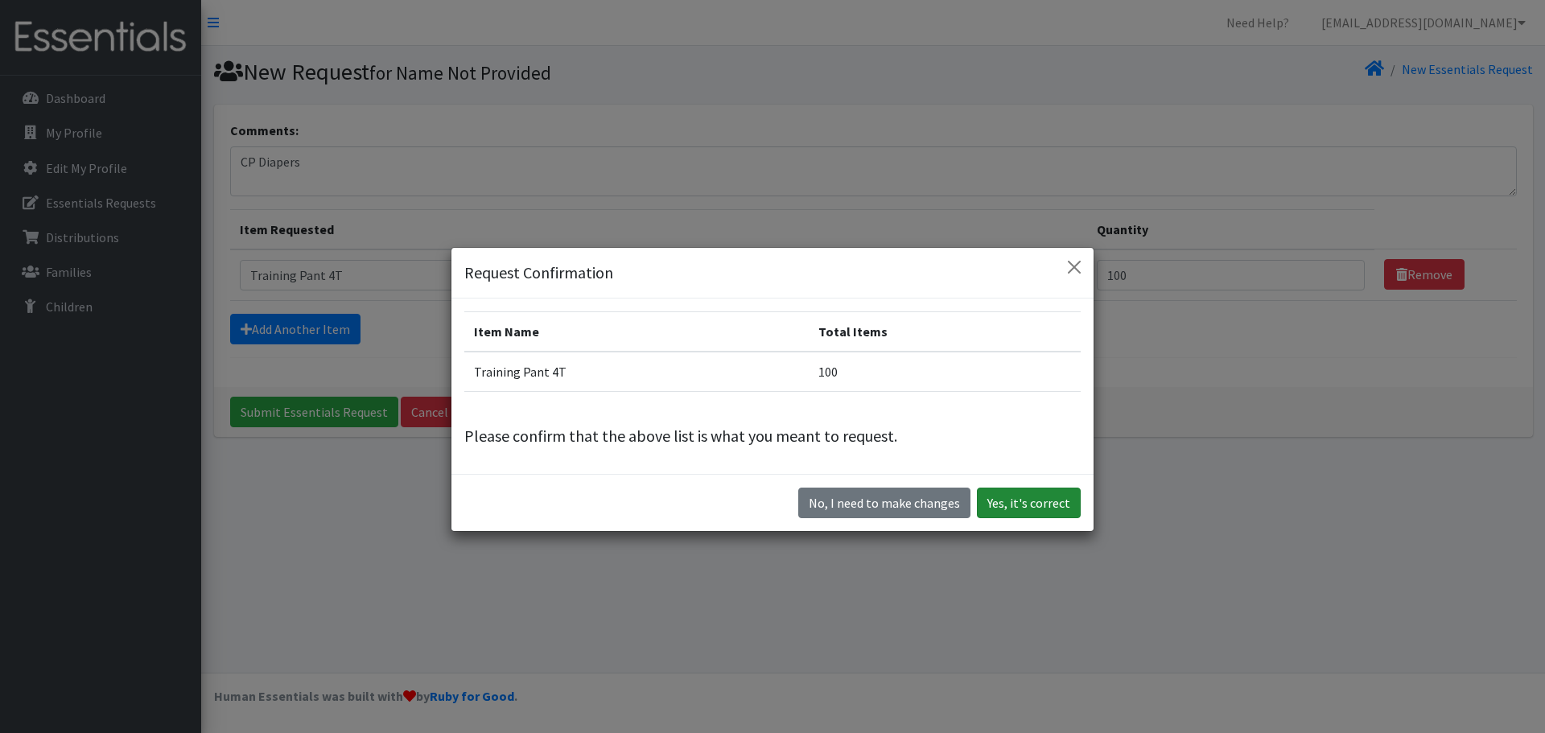
click at [1014, 499] on button "Yes, it's correct" at bounding box center [1029, 503] width 104 height 31
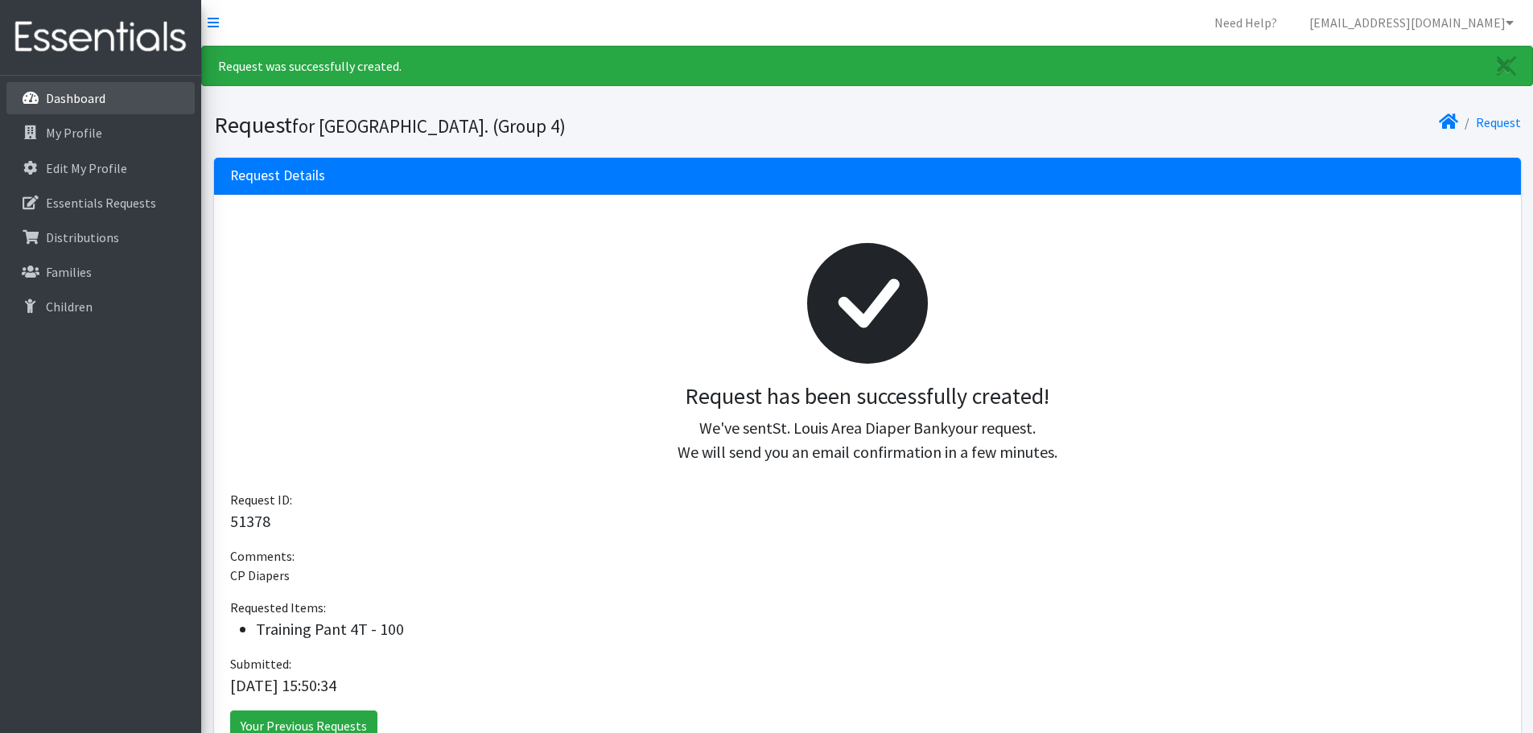
click at [136, 102] on link "Dashboard" at bounding box center [100, 98] width 188 height 32
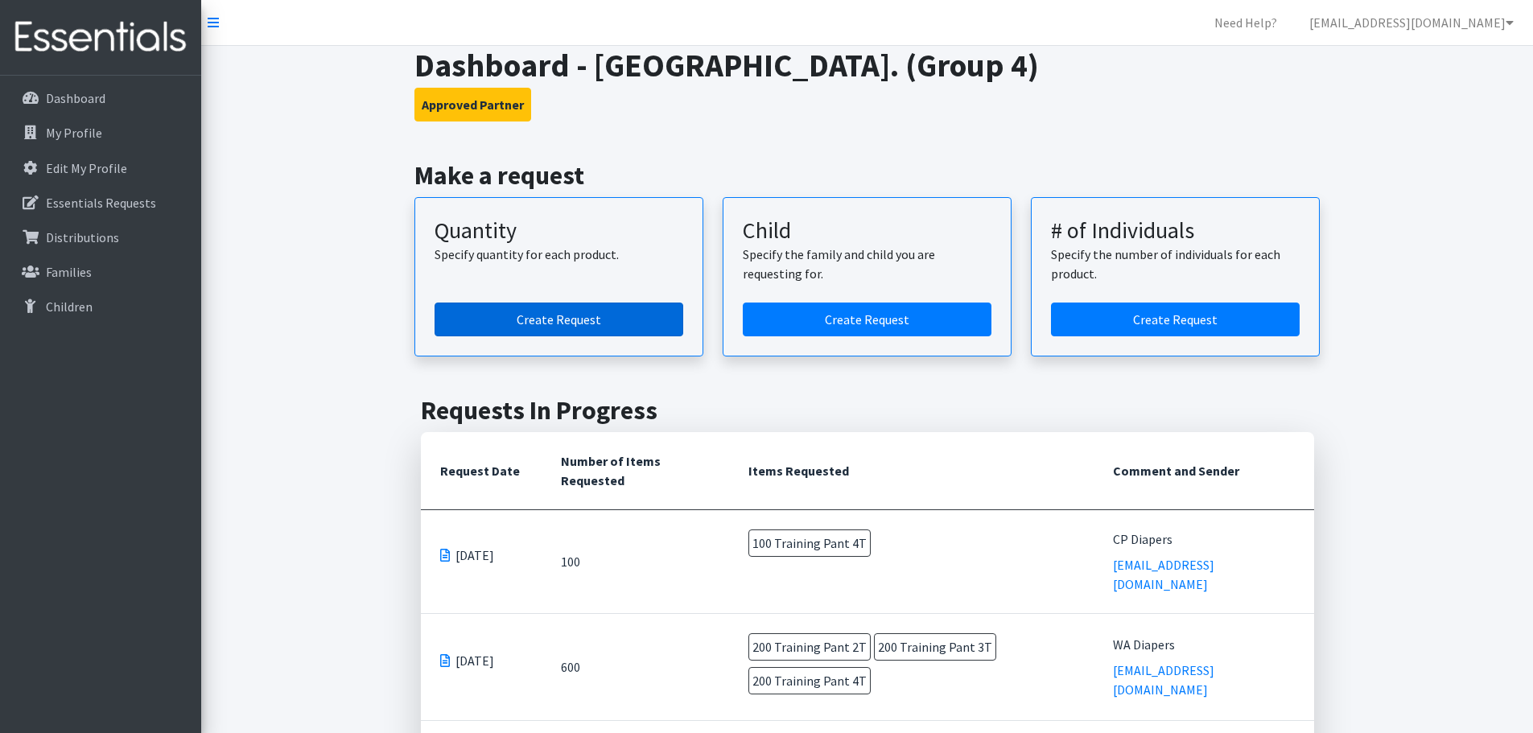
click at [509, 332] on link "Create Request" at bounding box center [559, 320] width 249 height 34
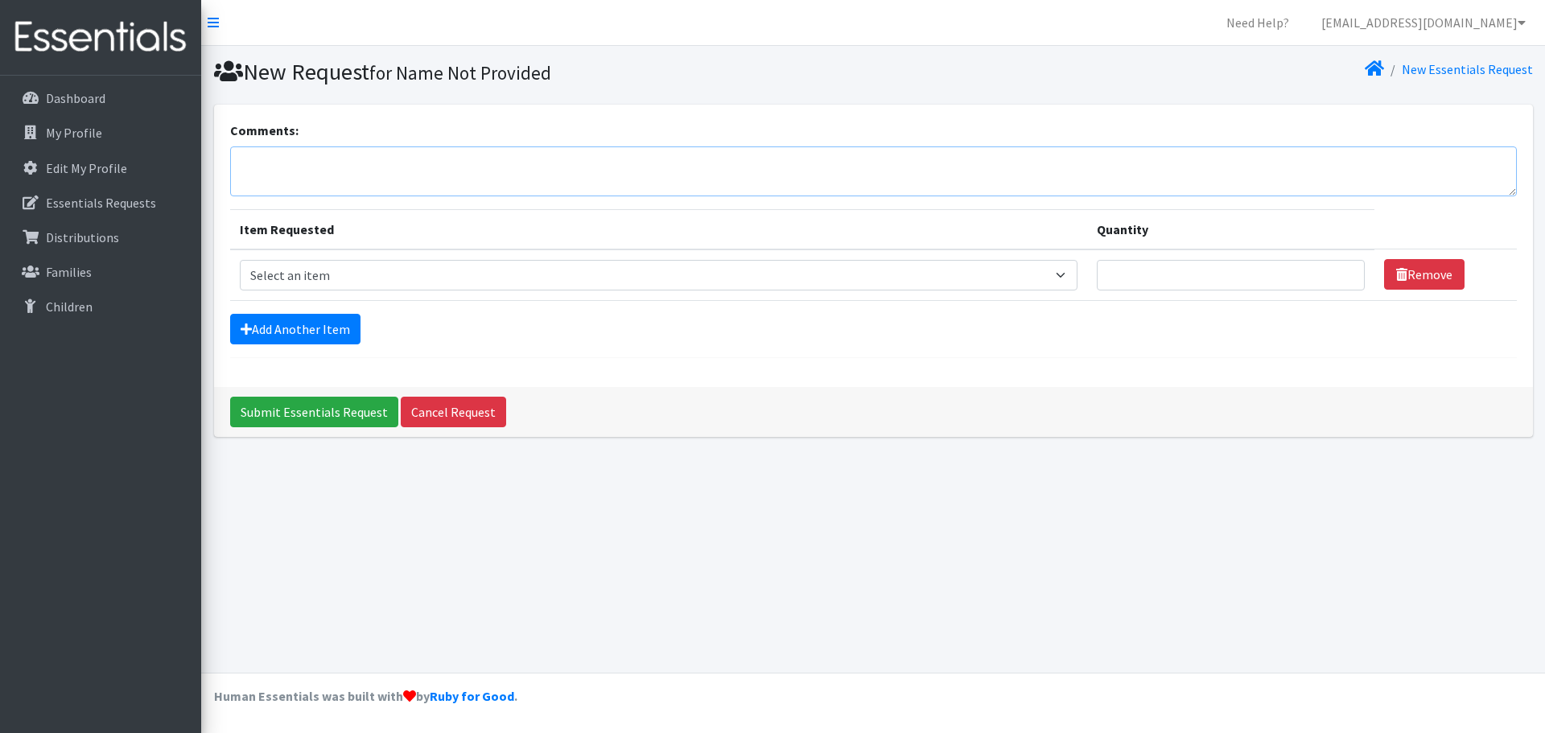
click at [457, 168] on textarea "Comments:" at bounding box center [873, 171] width 1287 height 50
type textarea "Period Supplies"
